Goal: Information Seeking & Learning: Learn about a topic

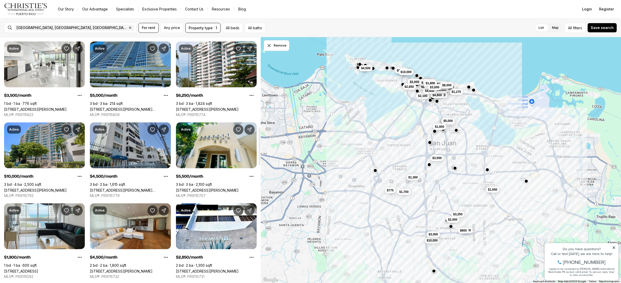
scroll to position [601, 0]
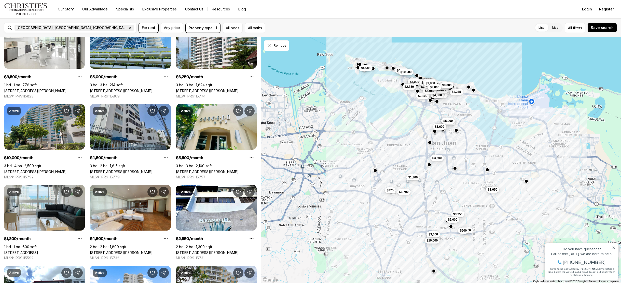
click at [128, 27] on icon "button" at bounding box center [130, 28] width 4 height 4
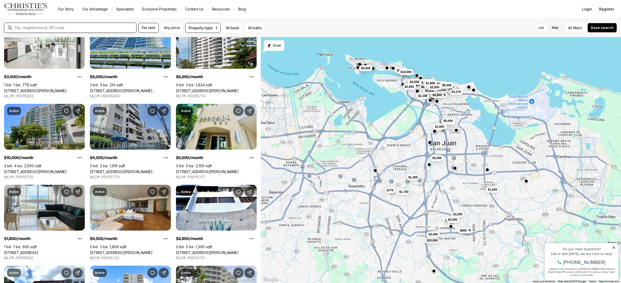
click at [49, 27] on input "text" at bounding box center [75, 27] width 120 height 5
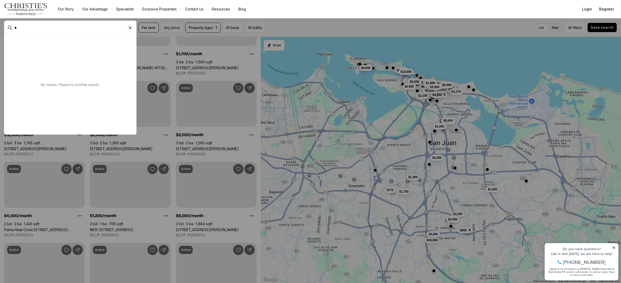
scroll to position [17, 0]
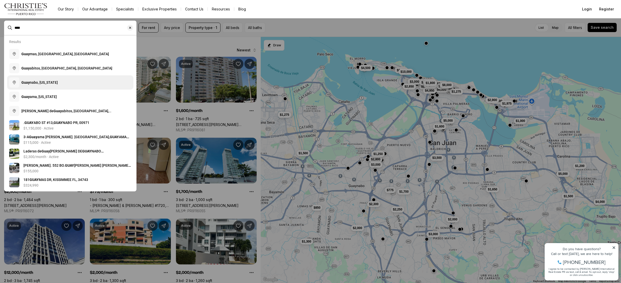
type input "****"
click at [58, 86] on button "[PERSON_NAME], [US_STATE]" at bounding box center [70, 82] width 126 height 14
